Goal: Participate in discussion: Engage in conversation with other users on a specific topic

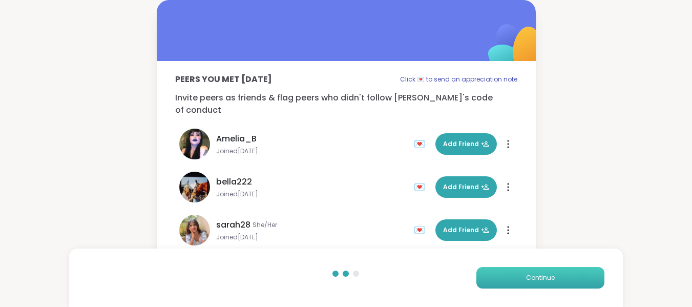
click at [560, 279] on button "Continue" at bounding box center [541, 278] width 128 height 22
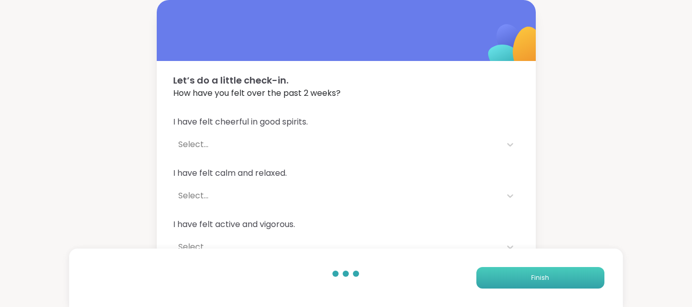
click at [560, 279] on button "Finish" at bounding box center [541, 278] width 128 height 22
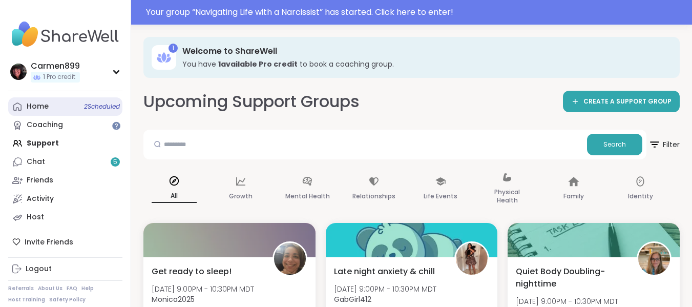
click at [41, 103] on div "Home 2 Scheduled" at bounding box center [38, 106] width 22 height 10
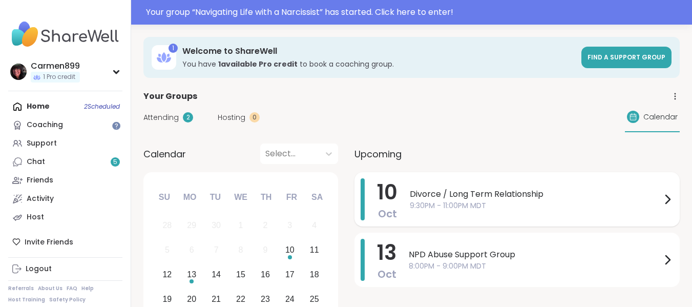
click at [555, 198] on span "Divorce / Long Term Relationship" at bounding box center [536, 194] width 252 height 12
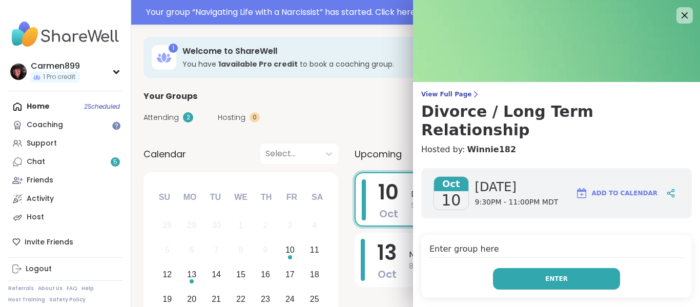
click at [558, 268] on button "Enter" at bounding box center [556, 279] width 127 height 22
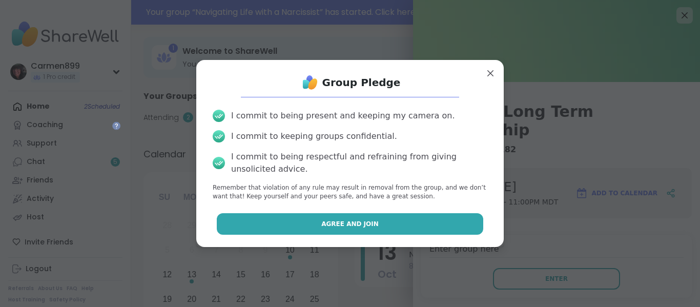
click at [376, 221] on button "Agree and Join" at bounding box center [350, 224] width 267 height 22
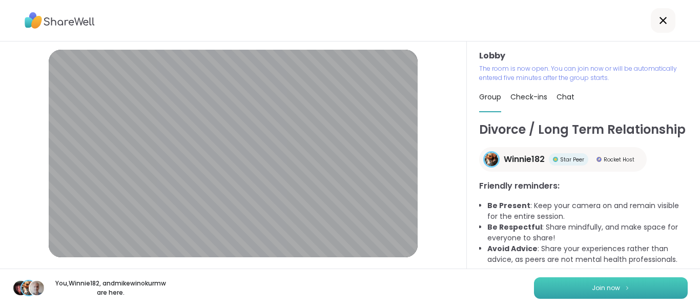
click at [588, 282] on button "Join now" at bounding box center [611, 288] width 154 height 22
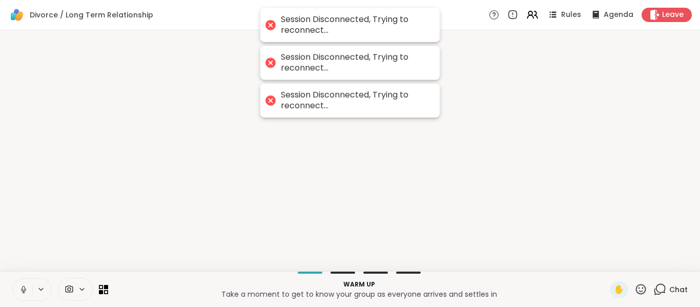
click at [268, 21] on div at bounding box center [270, 25] width 14 height 14
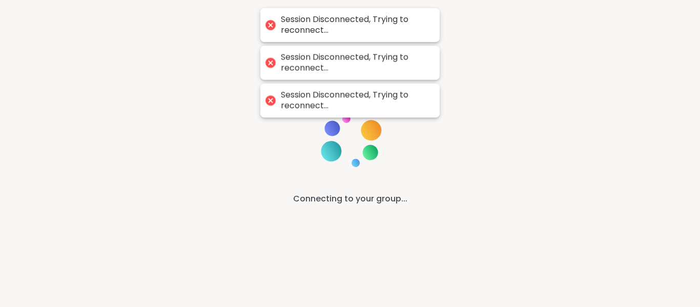
click at [268, 25] on div at bounding box center [270, 25] width 14 height 14
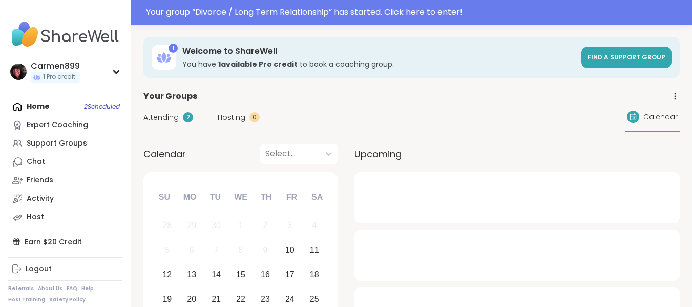
click at [156, 120] on span "Attending" at bounding box center [160, 117] width 35 height 11
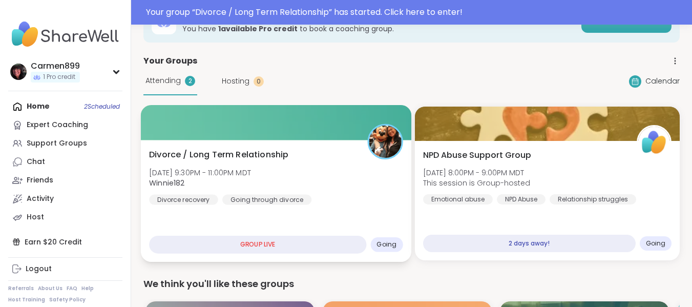
scroll to position [102, 0]
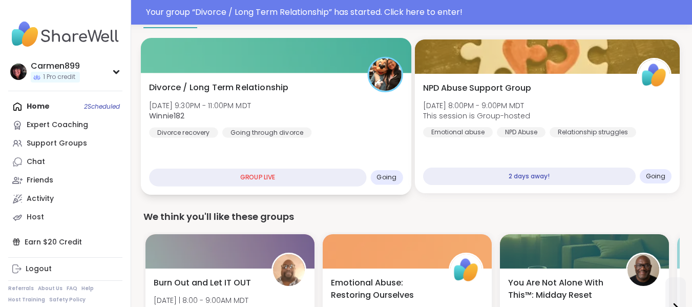
click at [266, 172] on div "GROUP LIVE" at bounding box center [257, 178] width 217 height 18
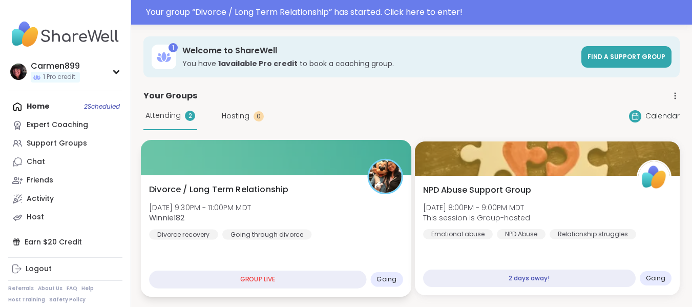
scroll to position [0, 0]
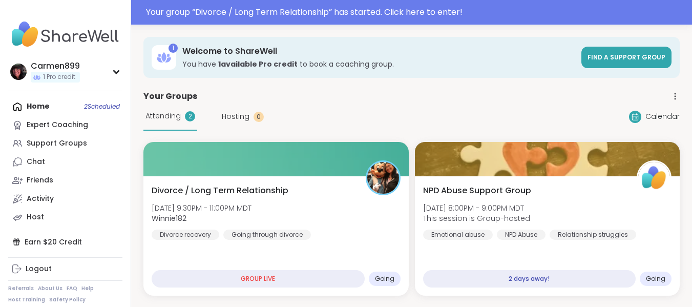
click at [154, 115] on span "Attending" at bounding box center [163, 116] width 35 height 11
click at [190, 115] on div "2" at bounding box center [190, 116] width 10 height 10
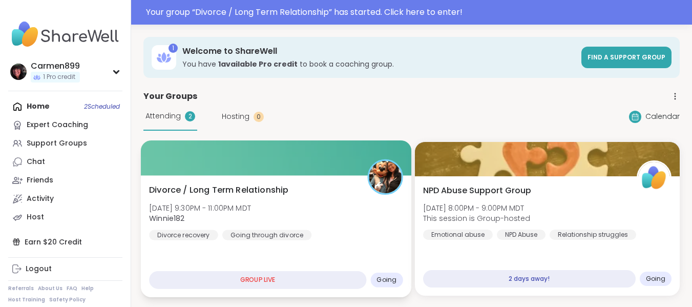
click at [257, 275] on div "GROUP LIVE" at bounding box center [257, 280] width 217 height 18
click at [397, 278] on div "Going" at bounding box center [386, 280] width 32 height 15
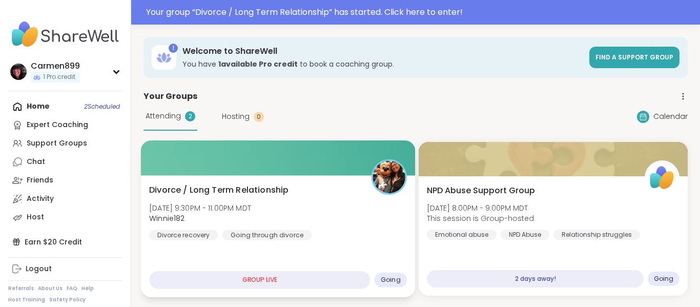
click at [397, 278] on div "Going" at bounding box center [391, 280] width 32 height 15
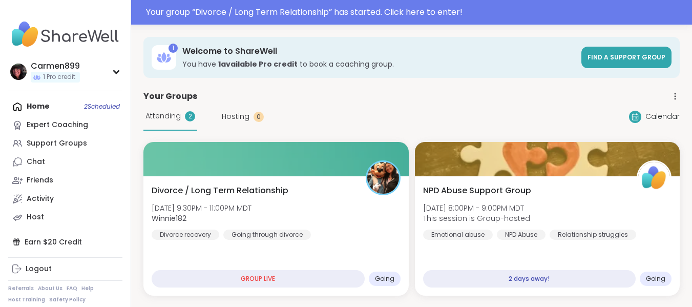
click at [170, 113] on span "Attending" at bounding box center [163, 116] width 35 height 11
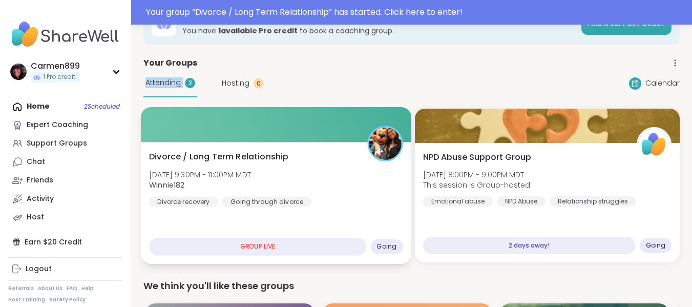
scroll to position [154, 0]
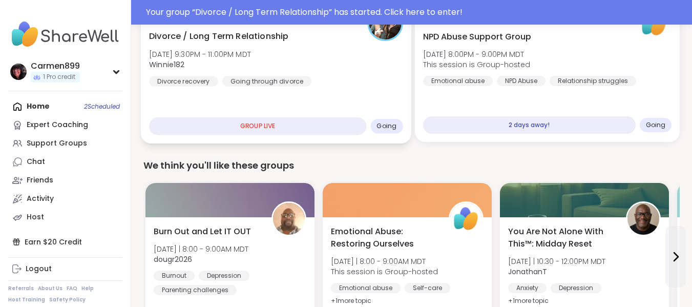
click at [260, 128] on div "GROUP LIVE" at bounding box center [257, 126] width 217 height 18
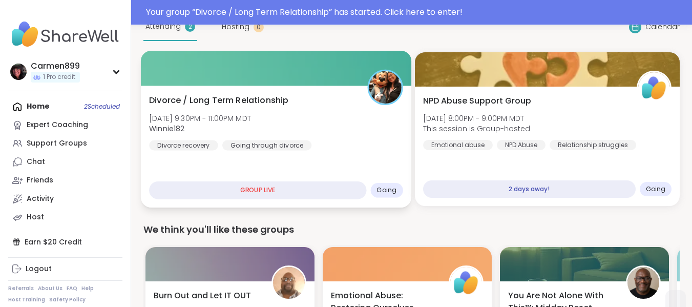
scroll to position [102, 0]
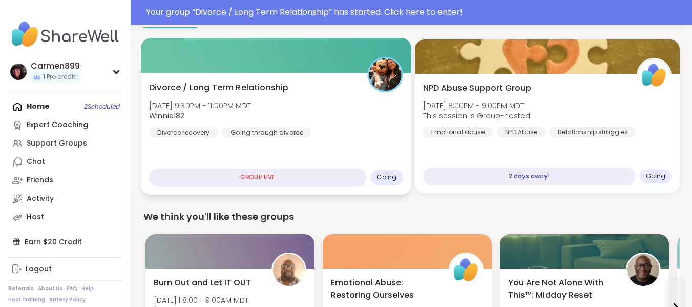
drag, startPoint x: 247, startPoint y: 172, endPoint x: 250, endPoint y: 162, distance: 9.4
click at [248, 171] on div "GROUP LIVE" at bounding box center [257, 178] width 217 height 18
click at [281, 180] on div "GROUP LIVE" at bounding box center [257, 178] width 217 height 18
click at [281, 178] on div "GROUP LIVE" at bounding box center [257, 178] width 217 height 18
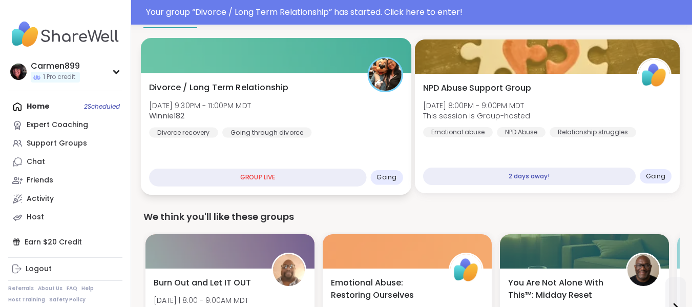
click at [388, 178] on span "Going" at bounding box center [387, 177] width 20 height 8
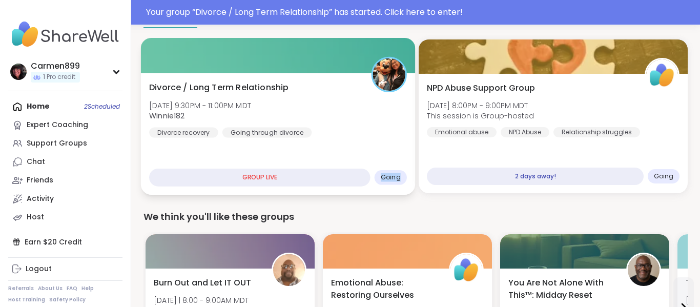
click at [388, 178] on span "Going" at bounding box center [391, 177] width 20 height 8
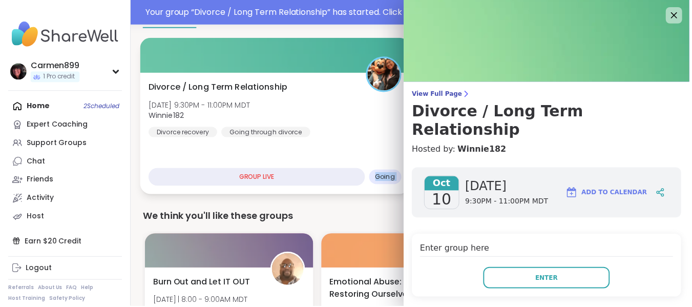
click at [388, 178] on span "Going" at bounding box center [387, 177] width 20 height 8
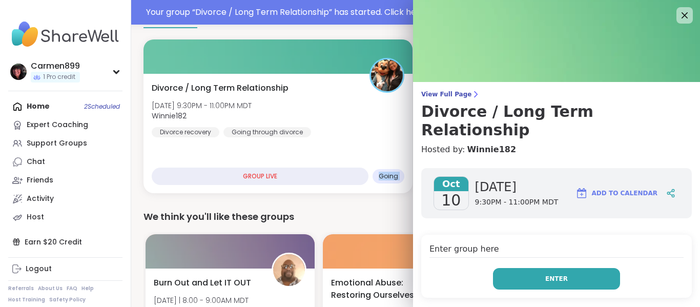
click at [561, 268] on button "Enter" at bounding box center [556, 279] width 127 height 22
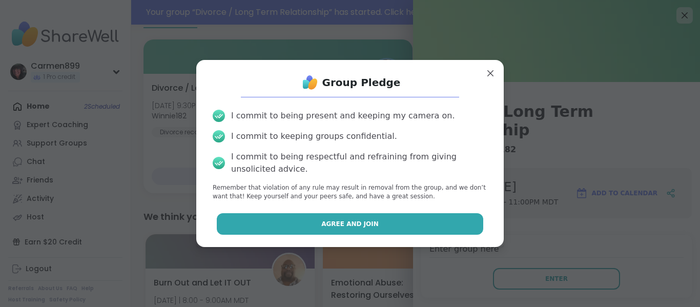
click at [373, 222] on button "Agree and Join" at bounding box center [350, 224] width 267 height 22
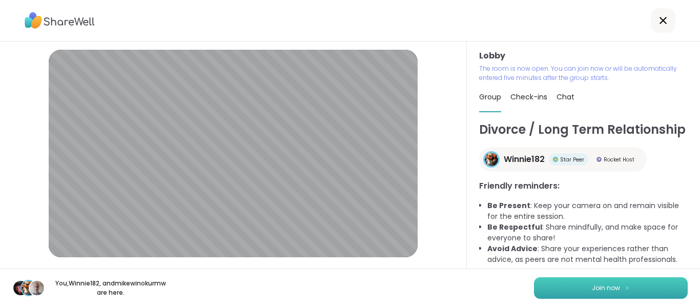
click at [604, 287] on span "Join now" at bounding box center [606, 287] width 28 height 9
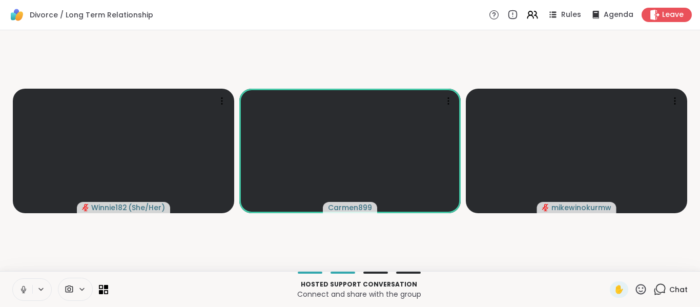
click at [26, 287] on icon at bounding box center [23, 289] width 9 height 9
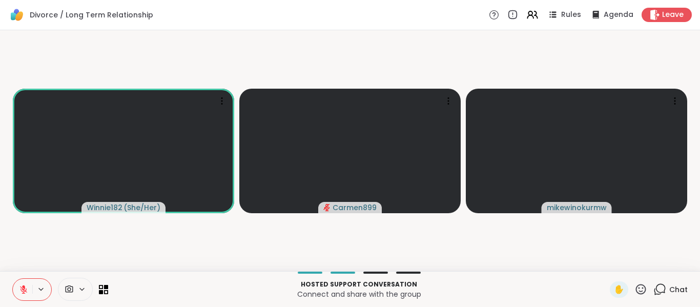
click at [23, 288] on icon at bounding box center [23, 289] width 7 height 7
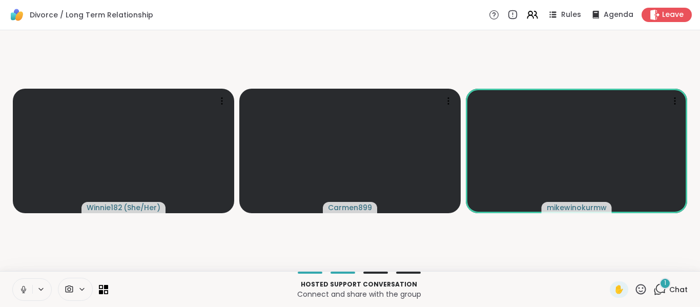
click at [659, 286] on div "1" at bounding box center [664, 283] width 11 height 11
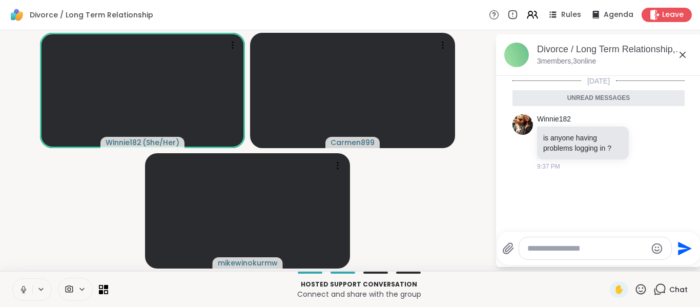
click at [24, 291] on icon at bounding box center [23, 289] width 5 height 3
click at [395, 254] on video-player-container "Winnie182 ( She/Her ) Carmen899 Unstable connection mikewinokurmw" at bounding box center [247, 150] width 483 height 233
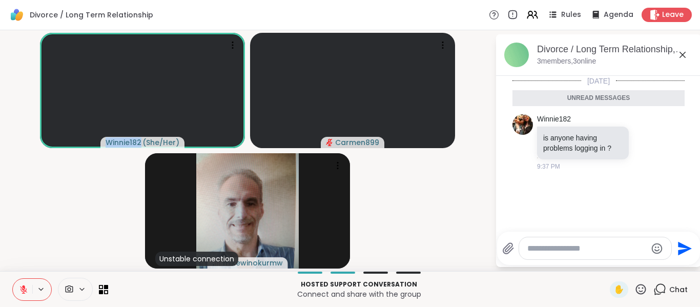
click at [23, 290] on icon at bounding box center [23, 289] width 7 height 7
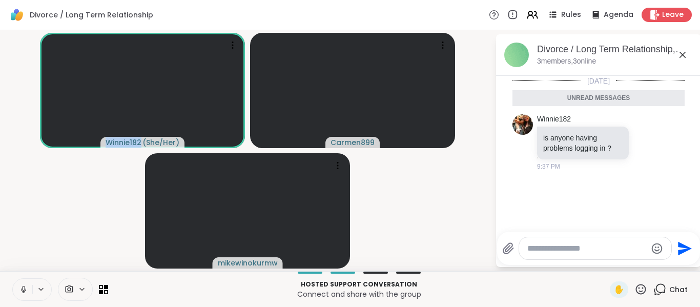
click at [24, 288] on icon at bounding box center [23, 289] width 9 height 9
click at [26, 289] on icon at bounding box center [23, 289] width 9 height 9
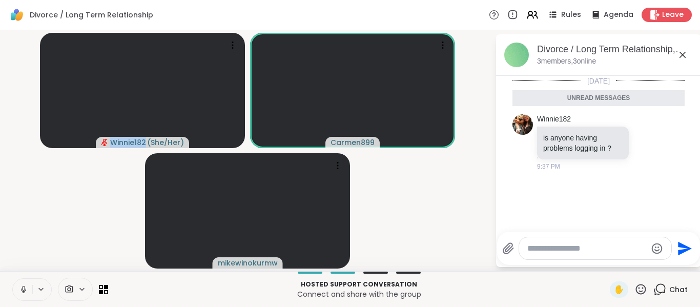
click at [25, 287] on icon at bounding box center [23, 288] width 3 height 5
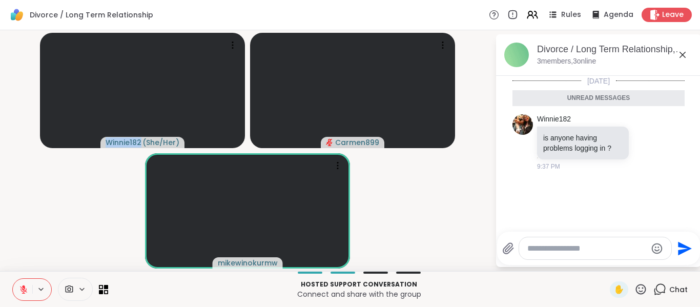
click at [24, 287] on icon at bounding box center [23, 287] width 3 height 4
click at [24, 287] on icon at bounding box center [23, 289] width 9 height 9
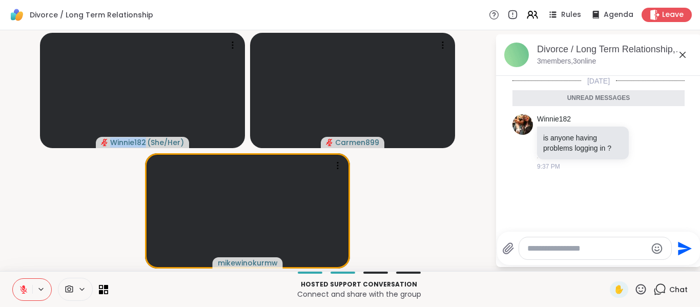
click at [23, 287] on icon at bounding box center [23, 287] width 3 height 4
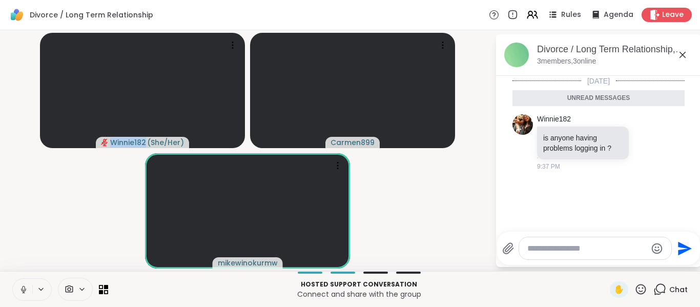
click at [25, 283] on button at bounding box center [22, 290] width 19 height 22
click at [573, 247] on textarea "Type your message" at bounding box center [586, 248] width 119 height 10
type textarea "***"
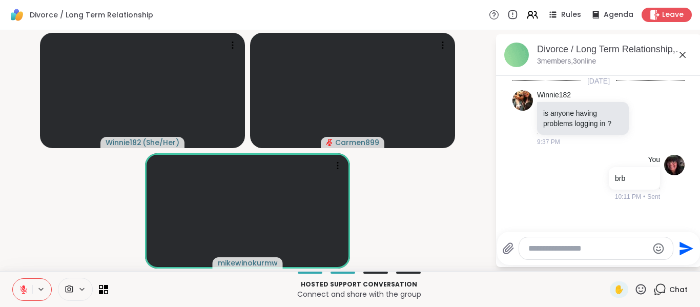
click at [23, 280] on button at bounding box center [22, 290] width 19 height 22
